Goal: Information Seeking & Learning: Learn about a topic

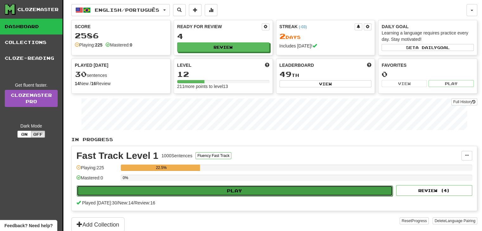
click at [266, 192] on button "Play" at bounding box center [235, 191] width 316 height 11
select select "**"
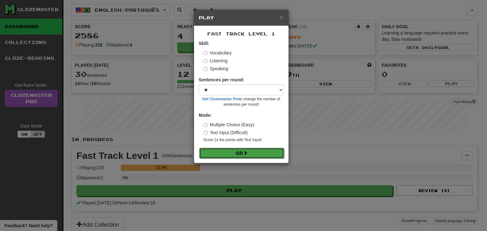
click at [256, 151] on button "Go" at bounding box center [241, 153] width 85 height 11
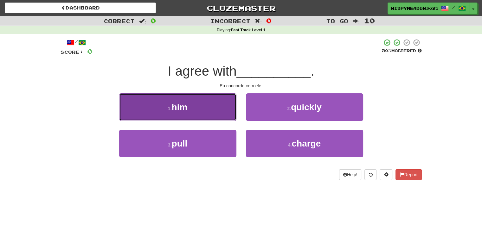
click at [198, 109] on button "1 . him" at bounding box center [177, 108] width 117 height 28
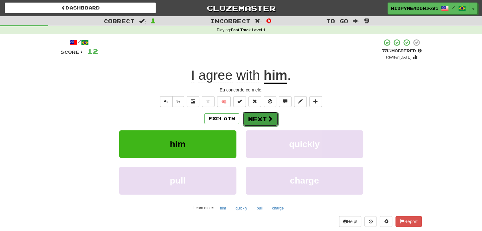
click at [276, 118] on button "Next" at bounding box center [261, 119] width 36 height 15
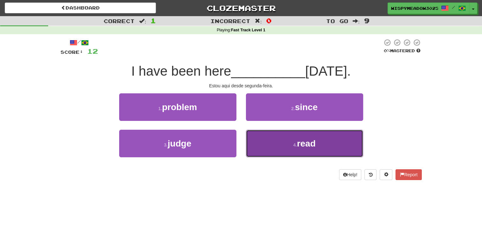
click at [283, 140] on button "4 . read" at bounding box center [304, 144] width 117 height 28
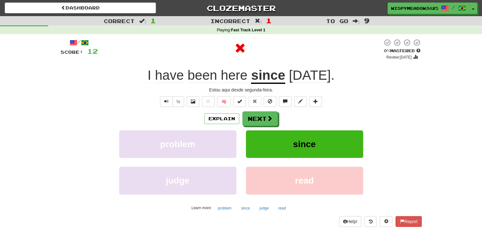
click at [262, 75] on u "since" at bounding box center [268, 76] width 34 height 16
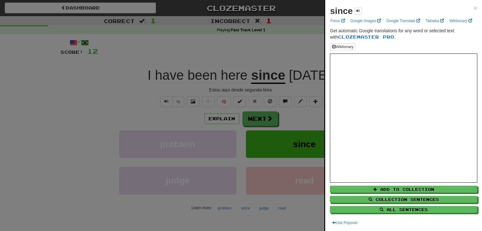
click at [354, 10] on div "since" at bounding box center [346, 11] width 32 height 13
click at [357, 9] on span at bounding box center [358, 11] width 4 height 4
click at [473, 9] on div "since × Forvo Google Images Google Translate Tatoeba Wiktionary Get automatic G…" at bounding box center [403, 115] width 157 height 231
click at [474, 9] on span "×" at bounding box center [476, 7] width 4 height 7
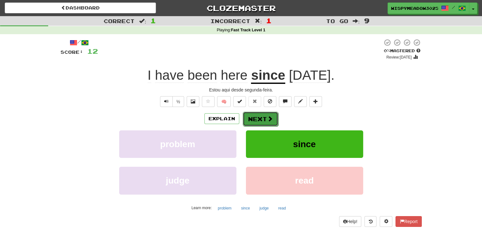
click at [275, 120] on button "Next" at bounding box center [261, 119] width 36 height 15
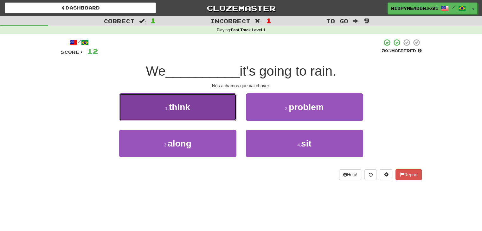
click at [213, 111] on button "1 . think" at bounding box center [177, 108] width 117 height 28
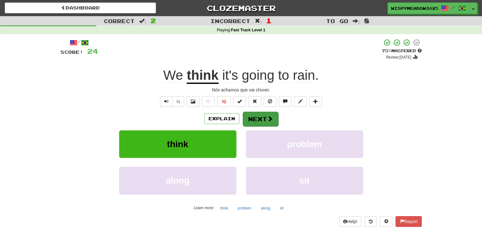
click at [272, 112] on div "Explain Next" at bounding box center [241, 119] width 361 height 15
click at [260, 119] on button "Next" at bounding box center [261, 119] width 36 height 15
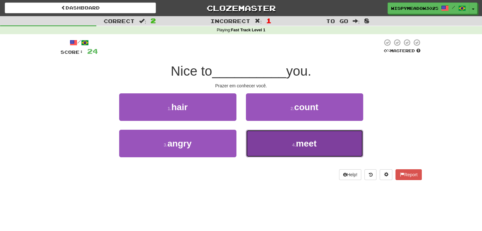
click at [299, 142] on span "meet" at bounding box center [306, 144] width 21 height 10
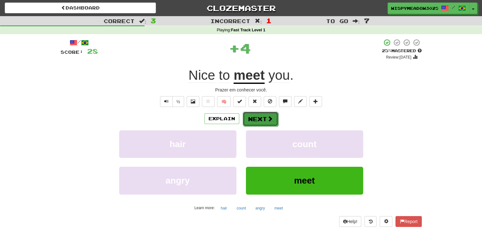
click at [262, 123] on button "Next" at bounding box center [261, 119] width 36 height 15
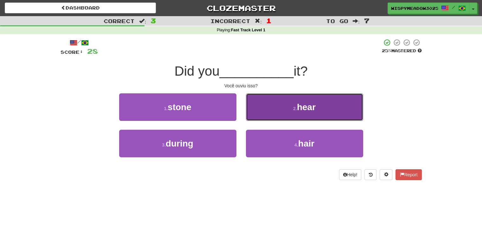
click at [296, 115] on button "2 . hear" at bounding box center [304, 108] width 117 height 28
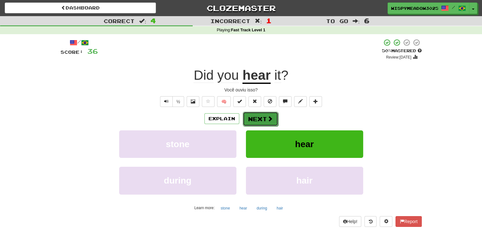
click at [263, 114] on button "Next" at bounding box center [261, 119] width 36 height 15
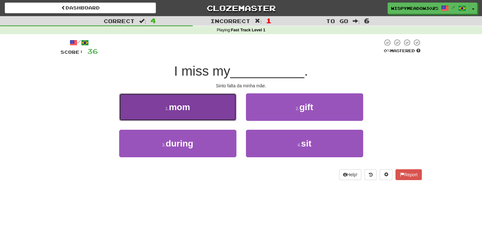
click at [211, 108] on button "1 . mom" at bounding box center [177, 108] width 117 height 28
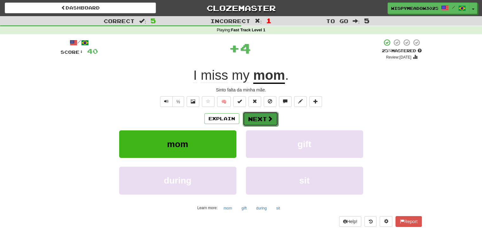
click at [254, 121] on button "Next" at bounding box center [261, 119] width 36 height 15
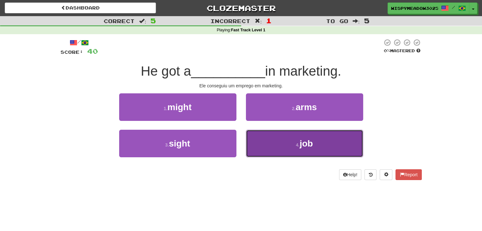
click at [269, 147] on button "4 . job" at bounding box center [304, 144] width 117 height 28
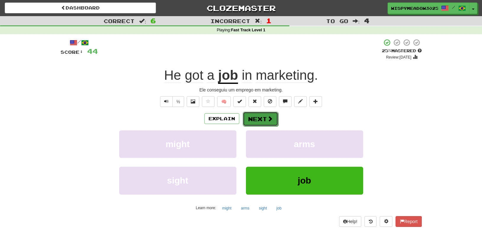
click at [267, 116] on span at bounding box center [270, 119] width 6 height 6
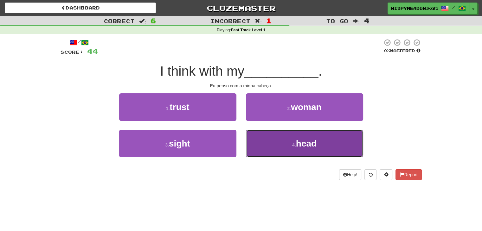
click at [290, 151] on button "4 . head" at bounding box center [304, 144] width 117 height 28
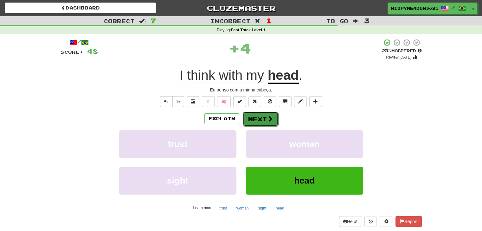
click at [268, 121] on span at bounding box center [270, 119] width 6 height 6
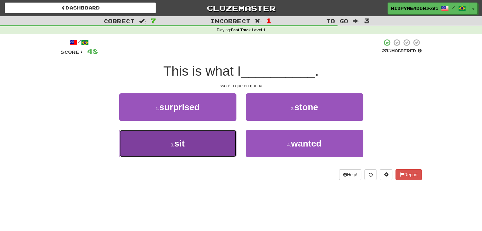
click at [223, 148] on button "3 . sit" at bounding box center [177, 144] width 117 height 28
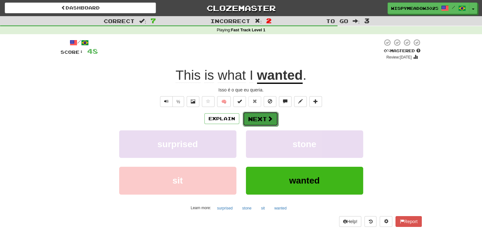
click at [262, 120] on button "Next" at bounding box center [261, 119] width 36 height 15
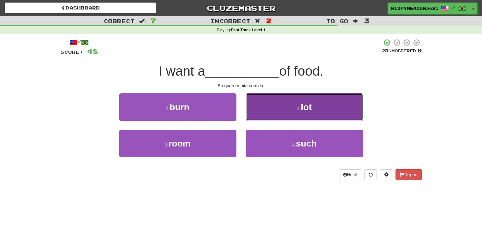
click at [298, 111] on button "2 . lot" at bounding box center [304, 108] width 117 height 28
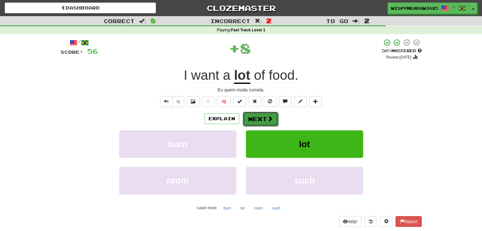
click at [271, 120] on span at bounding box center [270, 119] width 6 height 6
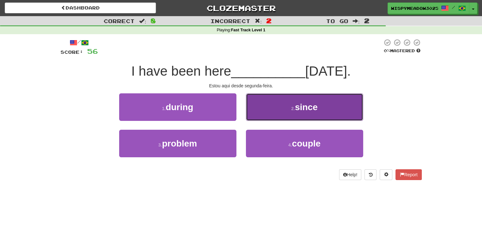
click at [288, 115] on button "2 . since" at bounding box center [304, 108] width 117 height 28
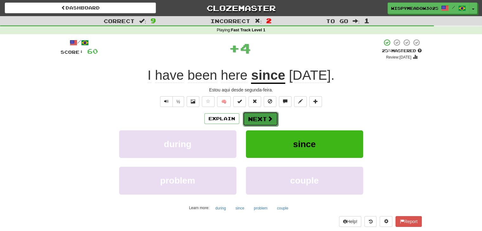
click at [261, 119] on button "Next" at bounding box center [261, 119] width 36 height 15
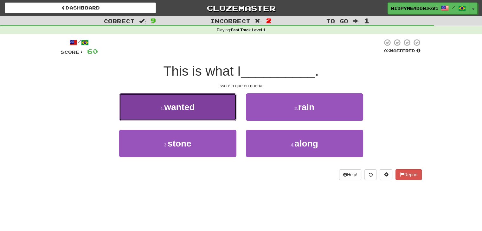
click at [197, 115] on button "1 . wanted" at bounding box center [177, 108] width 117 height 28
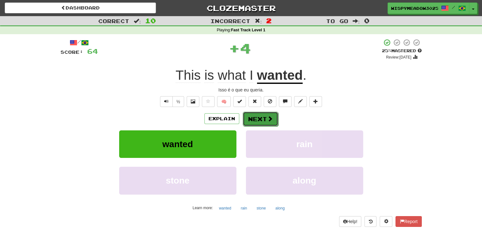
click at [256, 116] on button "Next" at bounding box center [261, 119] width 36 height 15
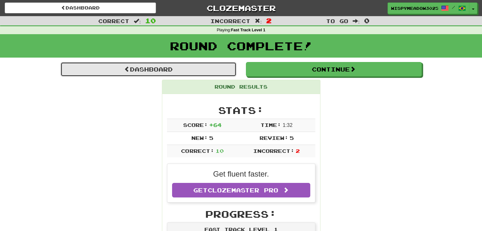
click at [188, 65] on link "Dashboard" at bounding box center [149, 69] width 176 height 15
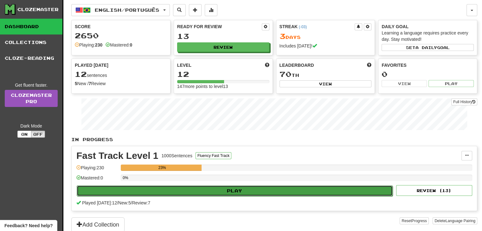
click at [216, 186] on button "Play" at bounding box center [235, 191] width 316 height 11
select select "**"
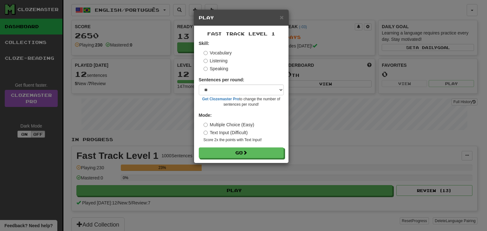
click at [212, 59] on label "Listening" at bounding box center [216, 61] width 24 height 6
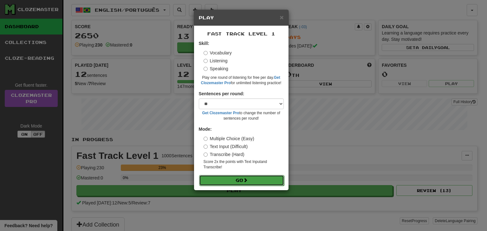
click at [228, 175] on button "Go" at bounding box center [241, 180] width 85 height 11
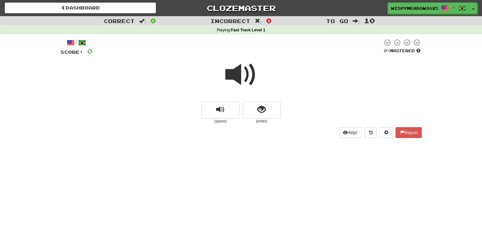
click at [245, 82] on span at bounding box center [241, 75] width 32 height 32
click at [259, 106] on span "show sentence" at bounding box center [261, 110] width 9 height 9
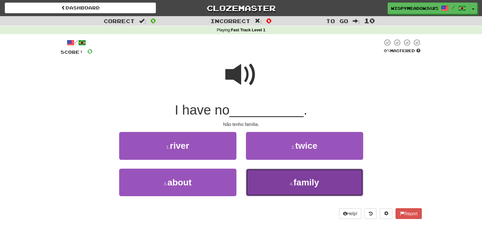
click at [298, 191] on button "4 . family" at bounding box center [304, 183] width 117 height 28
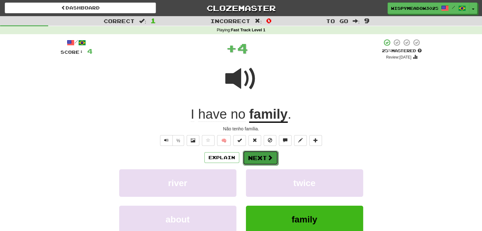
click at [268, 161] on button "Next" at bounding box center [261, 158] width 36 height 15
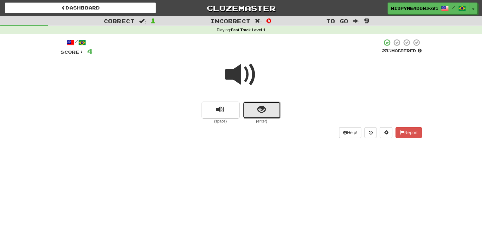
click at [277, 107] on button "show sentence" at bounding box center [262, 110] width 38 height 17
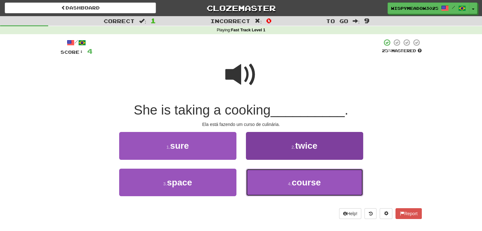
click at [301, 185] on span "course" at bounding box center [306, 183] width 29 height 10
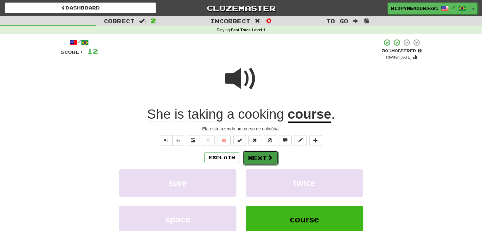
click at [261, 156] on button "Next" at bounding box center [261, 158] width 36 height 15
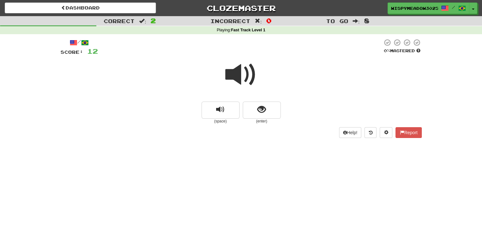
click at [248, 72] on span at bounding box center [241, 75] width 32 height 32
click at [263, 112] on span "show sentence" at bounding box center [261, 110] width 9 height 9
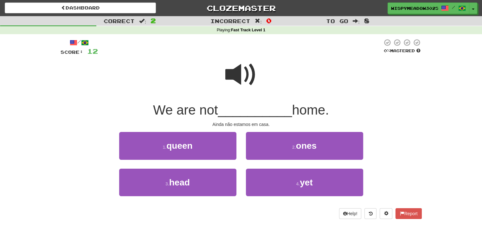
click at [238, 78] on span at bounding box center [241, 75] width 32 height 32
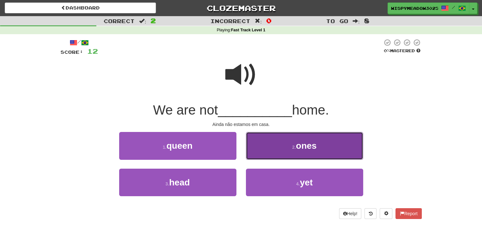
click at [276, 153] on button "2 . ones" at bounding box center [304, 146] width 117 height 28
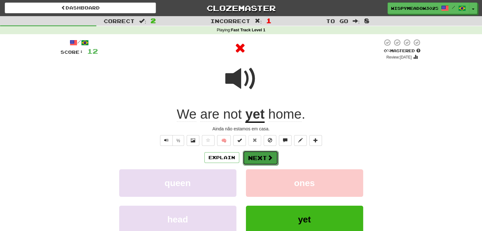
click at [269, 156] on span at bounding box center [270, 158] width 6 height 6
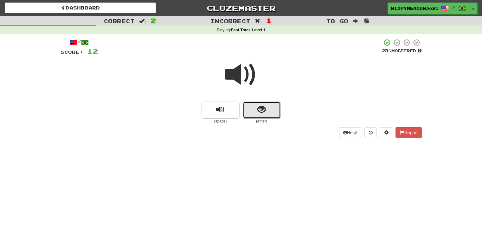
click at [256, 102] on button "show sentence" at bounding box center [262, 110] width 38 height 17
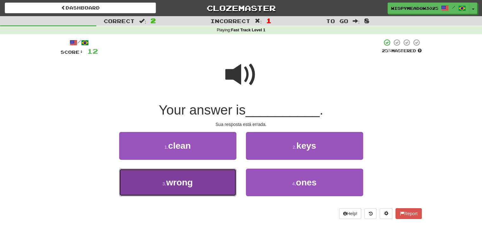
click at [207, 186] on button "3 . wrong" at bounding box center [177, 183] width 117 height 28
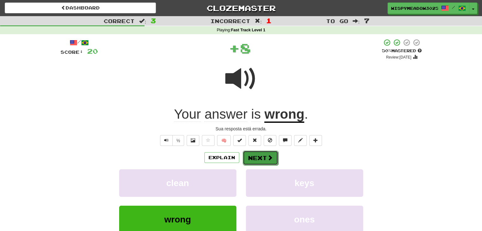
click at [262, 155] on button "Next" at bounding box center [261, 158] width 36 height 15
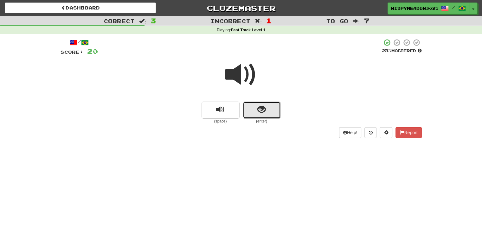
click at [257, 114] on button "show sentence" at bounding box center [262, 110] width 38 height 17
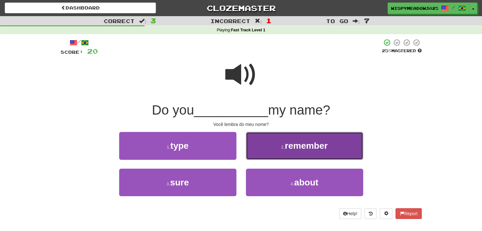
click at [285, 152] on button "2 . remember" at bounding box center [304, 146] width 117 height 28
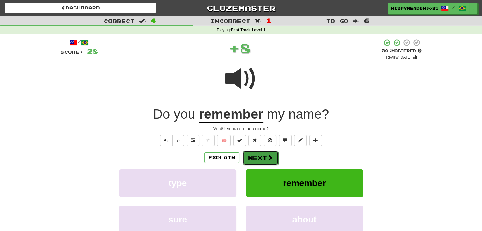
click at [268, 159] on span at bounding box center [270, 158] width 6 height 6
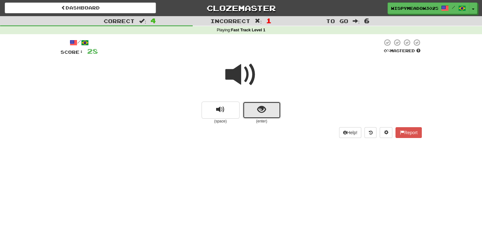
click at [260, 115] on button "show sentence" at bounding box center [262, 110] width 38 height 17
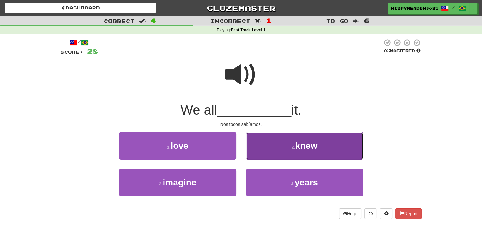
click at [274, 151] on button "2 . knew" at bounding box center [304, 146] width 117 height 28
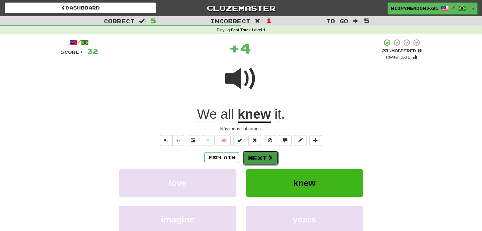
click at [270, 153] on button "Next" at bounding box center [261, 158] width 36 height 15
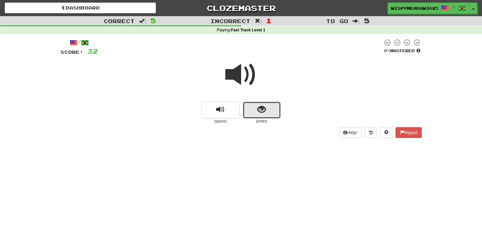
click at [247, 106] on button "show sentence" at bounding box center [262, 110] width 38 height 17
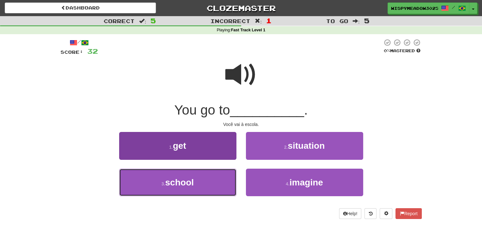
click at [221, 183] on button "3 . school" at bounding box center [177, 183] width 117 height 28
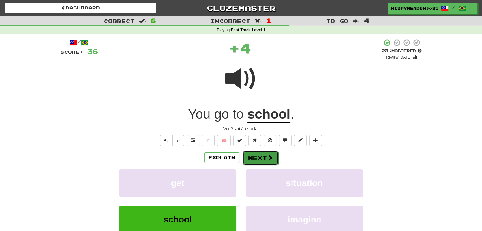
click at [268, 155] on span at bounding box center [270, 158] width 6 height 6
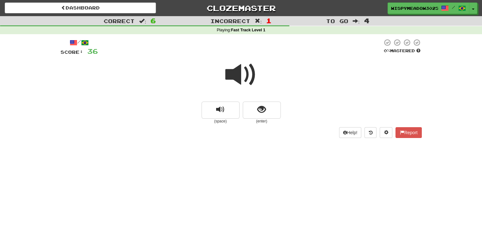
click at [248, 85] on span at bounding box center [241, 75] width 32 height 32
click at [260, 104] on button "show sentence" at bounding box center [262, 110] width 38 height 17
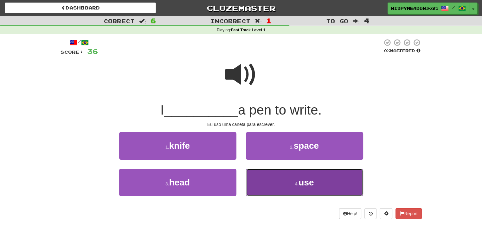
click at [289, 183] on button "4 . use" at bounding box center [304, 183] width 117 height 28
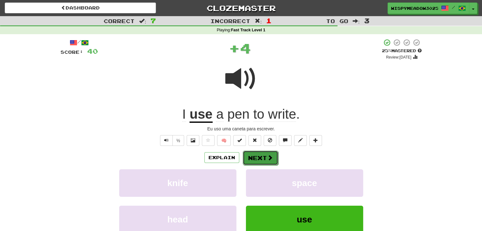
click at [269, 156] on span at bounding box center [270, 158] width 6 height 6
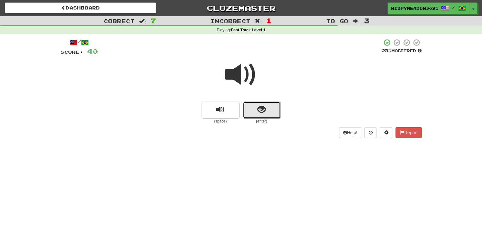
click at [258, 106] on span "show sentence" at bounding box center [261, 110] width 9 height 9
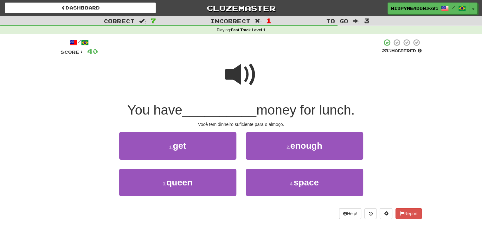
click at [246, 82] on span at bounding box center [241, 75] width 32 height 32
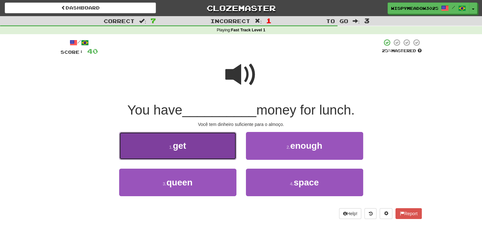
click at [210, 152] on button "1 . get" at bounding box center [177, 146] width 117 height 28
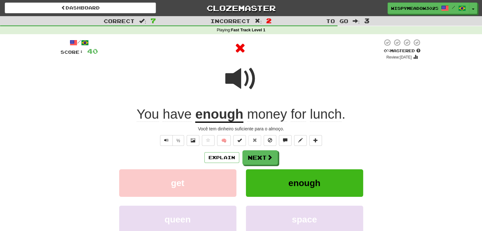
click at [230, 112] on u "enough" at bounding box center [219, 115] width 48 height 16
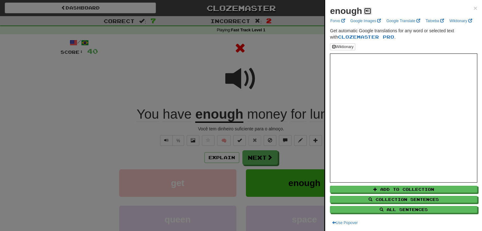
click at [370, 8] on button at bounding box center [368, 11] width 8 height 7
click at [474, 8] on span "×" at bounding box center [476, 7] width 4 height 7
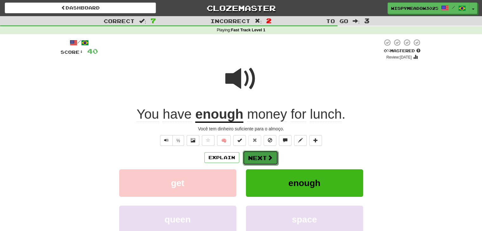
click at [256, 154] on button "Next" at bounding box center [261, 158] width 36 height 15
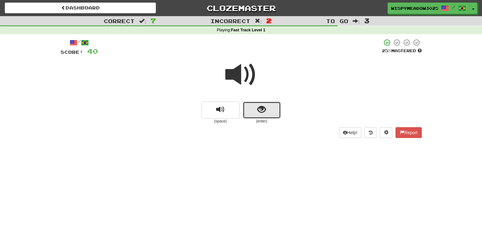
click at [254, 103] on button "show sentence" at bounding box center [262, 110] width 38 height 17
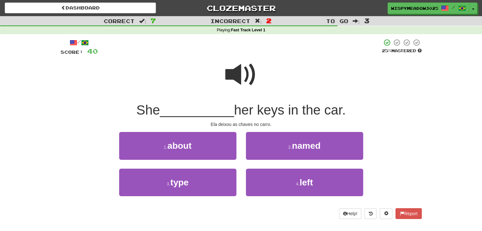
click at [239, 78] on span at bounding box center [241, 75] width 32 height 32
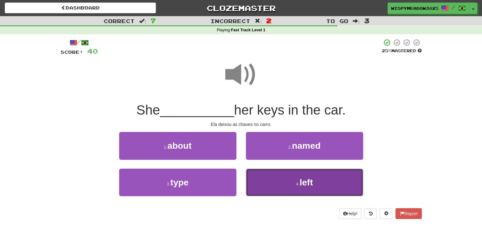
click at [281, 175] on button "4 . left" at bounding box center [304, 183] width 117 height 28
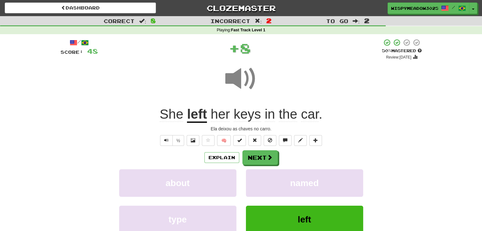
click at [265, 150] on div "/ Score: 48 + 8 50 % Mastered Review: 2025-08-29 She left her keys in the car .…" at bounding box center [241, 152] width 361 height 227
click at [273, 156] on button "Next" at bounding box center [261, 158] width 36 height 15
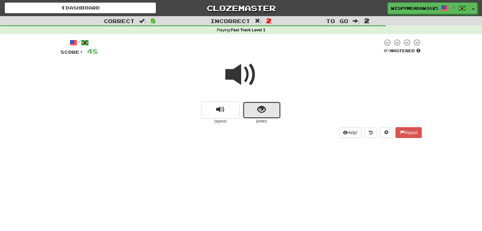
click at [247, 111] on button "show sentence" at bounding box center [262, 110] width 38 height 17
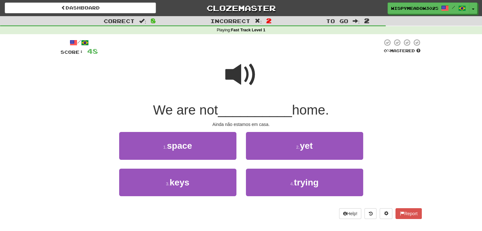
click at [243, 78] on span at bounding box center [241, 75] width 32 height 32
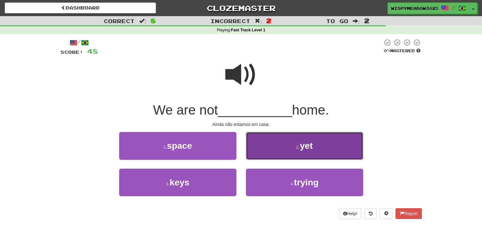
click at [293, 140] on button "2 . yet" at bounding box center [304, 146] width 117 height 28
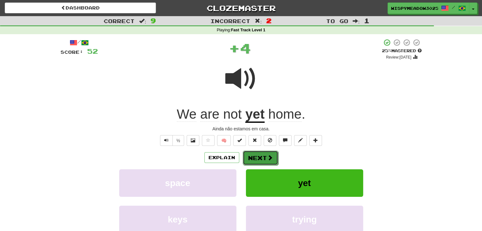
click at [263, 156] on button "Next" at bounding box center [261, 158] width 36 height 15
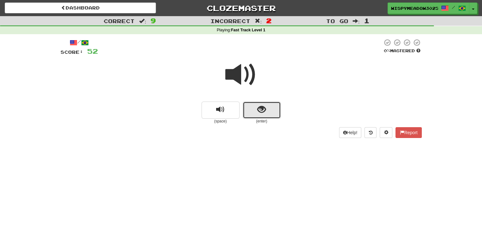
click at [255, 105] on button "show sentence" at bounding box center [262, 110] width 38 height 17
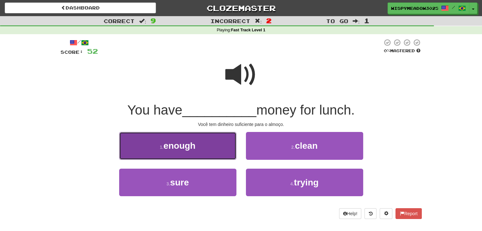
click at [203, 148] on button "1 . enough" at bounding box center [177, 146] width 117 height 28
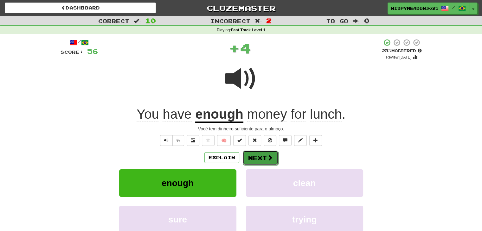
click at [265, 154] on button "Next" at bounding box center [261, 158] width 36 height 15
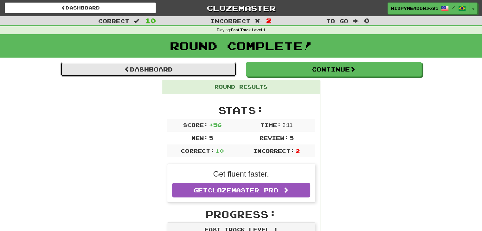
click at [184, 70] on link "Dashboard" at bounding box center [149, 69] width 176 height 15
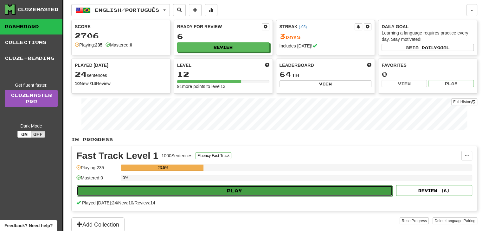
click at [231, 186] on button "Play" at bounding box center [235, 191] width 316 height 11
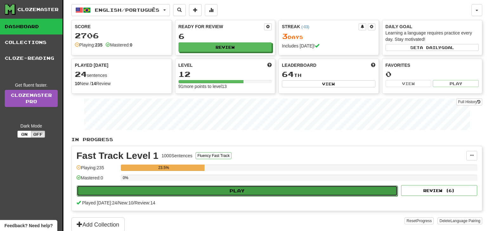
select select "**"
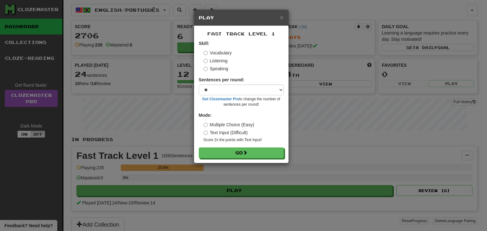
click at [218, 71] on label "Speaking" at bounding box center [216, 69] width 25 height 6
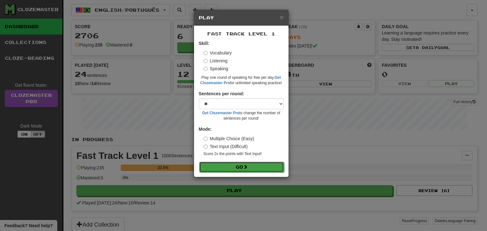
click at [235, 166] on button "Go" at bounding box center [241, 167] width 85 height 11
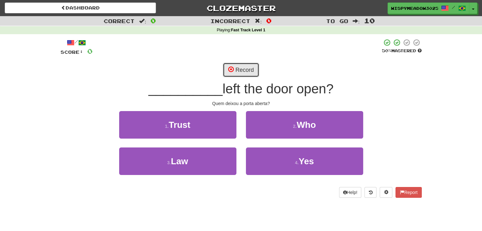
click at [244, 68] on button "Record" at bounding box center [241, 70] width 36 height 15
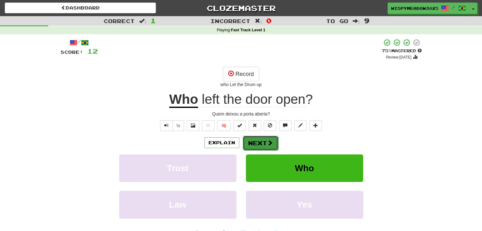
click at [260, 146] on button "Next" at bounding box center [261, 143] width 36 height 15
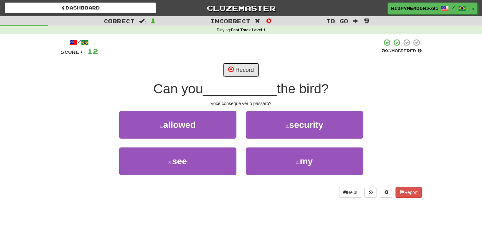
click at [243, 71] on button "Record" at bounding box center [241, 70] width 36 height 15
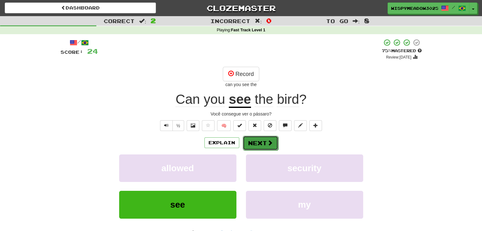
click at [268, 137] on button "Next" at bounding box center [261, 143] width 36 height 15
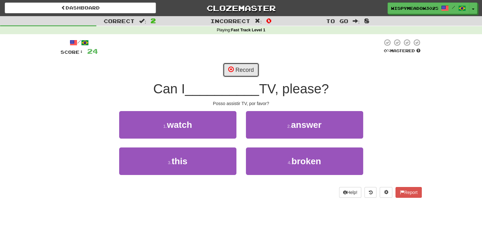
click at [246, 71] on button "Record" at bounding box center [241, 70] width 36 height 15
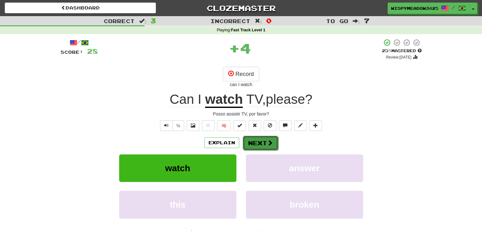
click at [266, 143] on button "Next" at bounding box center [261, 143] width 36 height 15
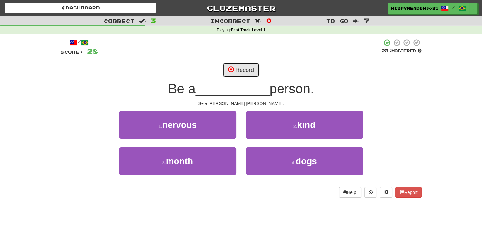
click at [235, 73] on button "Record" at bounding box center [241, 70] width 36 height 15
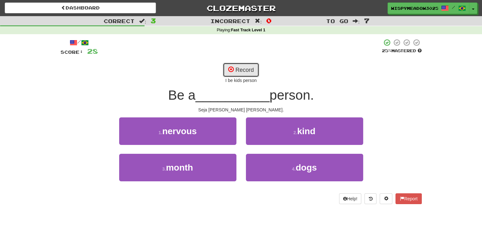
click at [237, 72] on button "Record" at bounding box center [241, 70] width 36 height 15
click at [258, 71] on button "Record" at bounding box center [241, 70] width 36 height 15
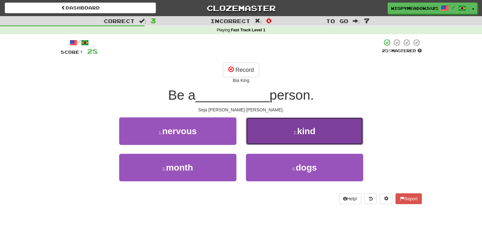
click at [301, 133] on span "kind" at bounding box center [306, 131] width 18 height 10
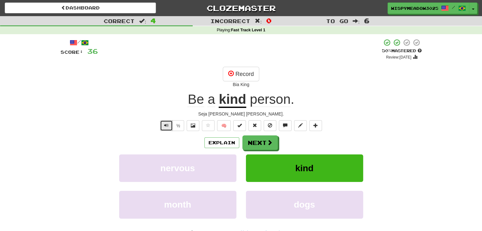
click at [162, 130] on button "Text-to-speech controls" at bounding box center [166, 125] width 13 height 11
click at [268, 141] on span at bounding box center [270, 143] width 6 height 6
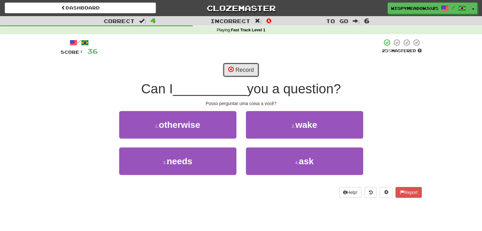
click at [245, 73] on button "Record" at bounding box center [241, 70] width 36 height 15
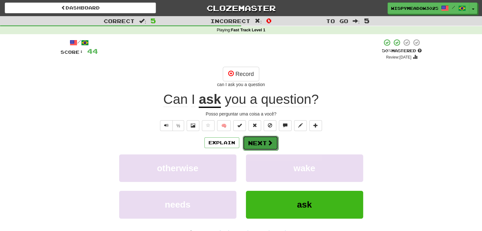
click at [267, 142] on span at bounding box center [270, 143] width 6 height 6
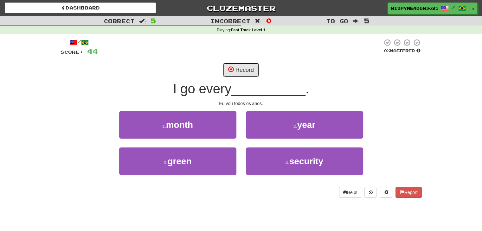
click at [247, 76] on button "Record" at bounding box center [241, 70] width 36 height 15
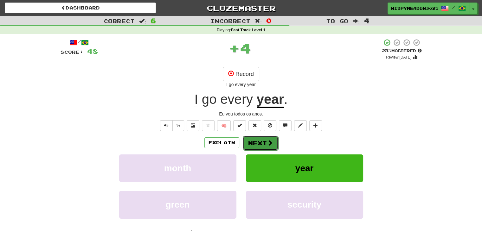
click at [263, 142] on button "Next" at bounding box center [261, 143] width 36 height 15
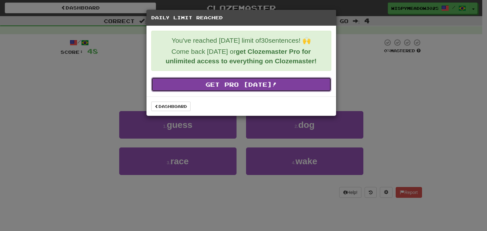
click at [198, 82] on link "Get Pro Today!" at bounding box center [241, 84] width 180 height 15
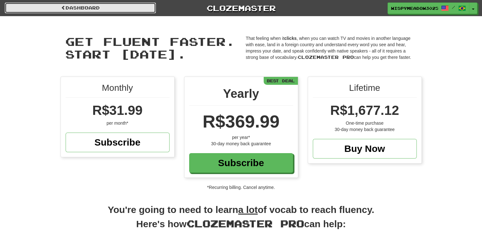
click at [117, 8] on link "Dashboard" at bounding box center [80, 8] width 151 height 11
